Goal: Information Seeking & Learning: Check status

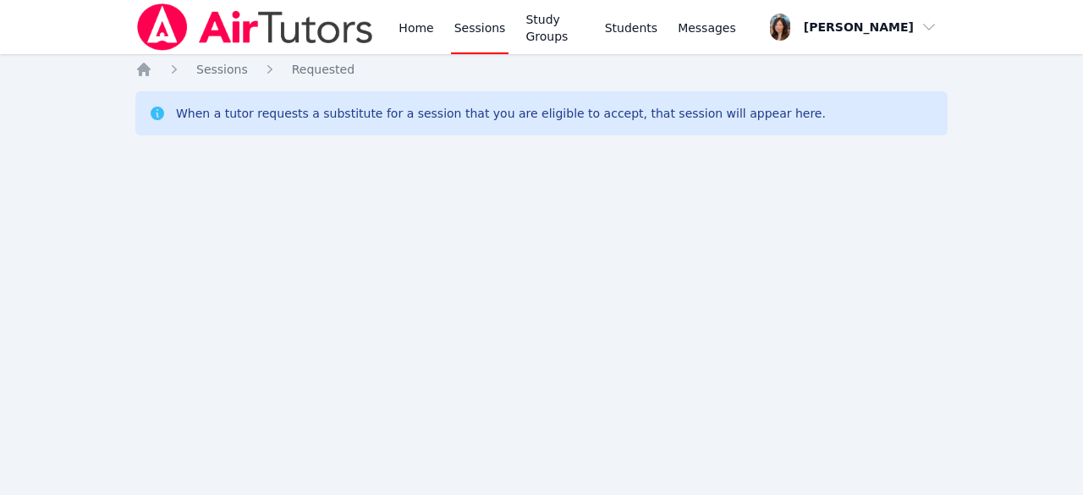
click at [0, 431] on div "Home Sessions Study Groups Students Messages Open user menu [PERSON_NAME] Open …" at bounding box center [541, 247] width 1083 height 495
click at [475, 22] on link "Sessions" at bounding box center [480, 27] width 58 height 54
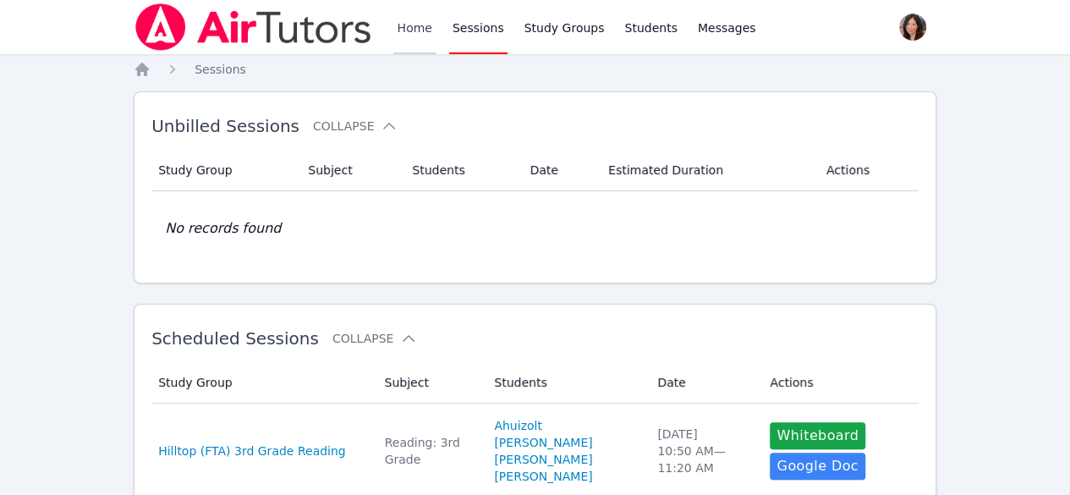
click at [409, 49] on link "Home" at bounding box center [413, 27] width 41 height 54
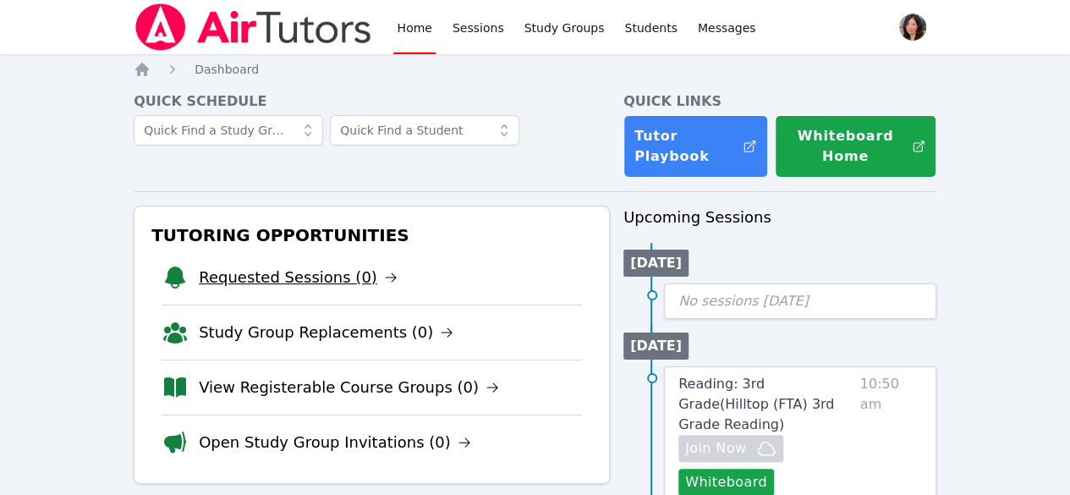
click at [320, 286] on link "Requested Sessions (0)" at bounding box center [298, 278] width 199 height 24
